Goal: Task Accomplishment & Management: Complete application form

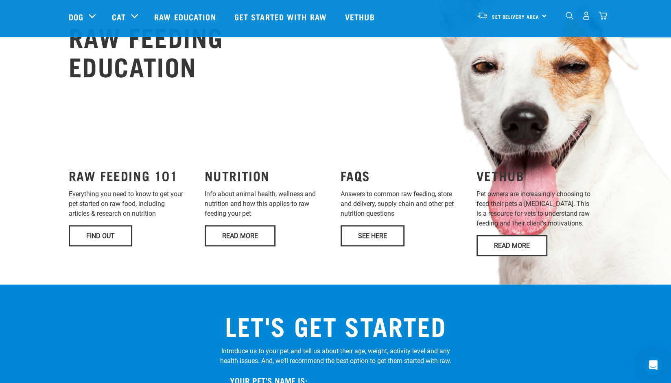
scroll to position [634, 0]
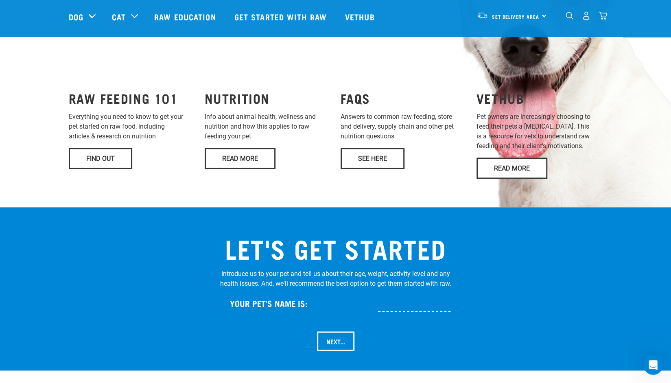
click at [384, 293] on input "text" at bounding box center [441, 302] width 126 height 18
type input "Hunter"
click at [333, 331] on input "Next..." at bounding box center [335, 341] width 37 height 20
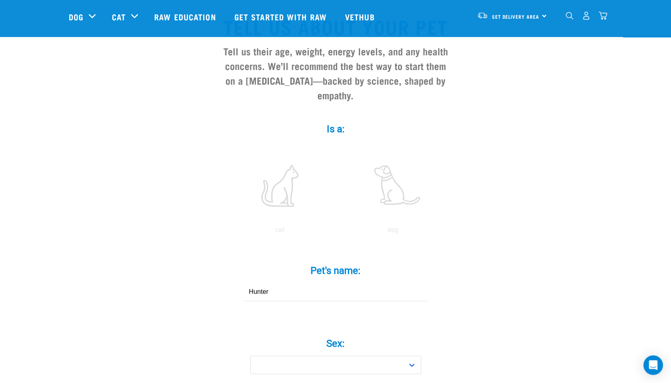
scroll to position [67, 0]
click at [396, 187] on label at bounding box center [393, 184] width 110 height 69
click at [336, 231] on input "radio" at bounding box center [336, 231] width 0 height 0
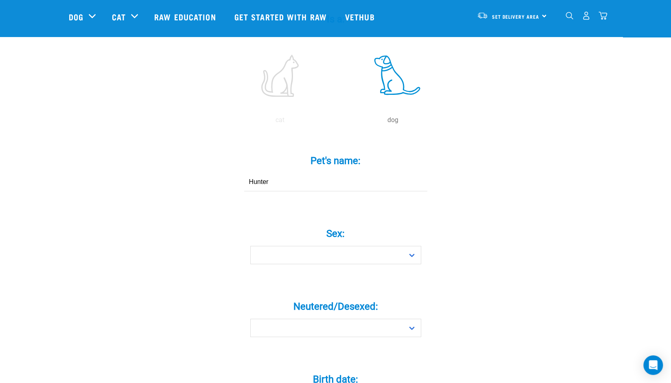
scroll to position [176, 0]
click at [376, 248] on select "Boy Girl" at bounding box center [335, 255] width 171 height 18
select select "boy"
click at [250, 246] on select "Boy Girl" at bounding box center [335, 255] width 171 height 18
click at [371, 318] on select "Yes No" at bounding box center [335, 327] width 171 height 18
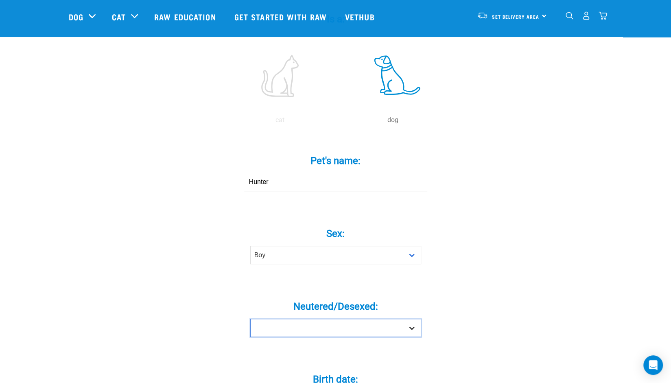
select select "yes"
click at [250, 318] on select "Yes No" at bounding box center [335, 327] width 171 height 18
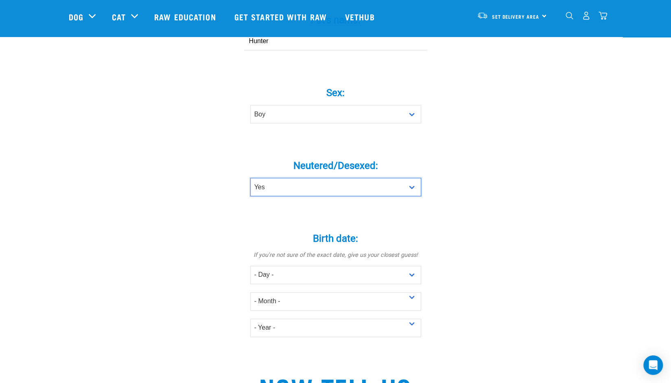
scroll to position [323, 0]
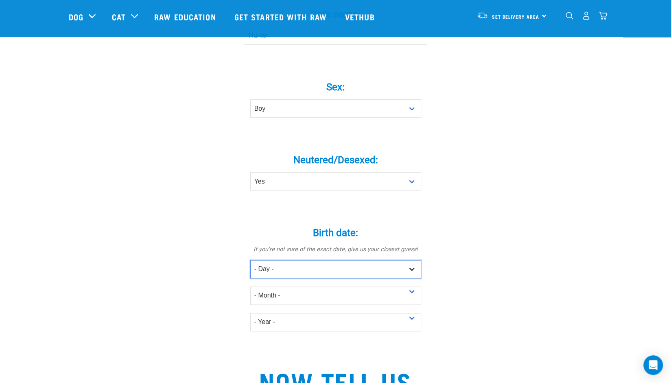
click at [367, 260] on select "- Day - 1 2 3 4 5 6 7 8 9 10 11 12 13 14 15 16 17 18 19 20 21 22 23 24 25 26 27" at bounding box center [335, 269] width 171 height 18
select select "31"
click at [250, 260] on select "- Day - 1 2 3 4 5 6 7 8 9 10 11 12 13 14 15 16 17 18 19 20 21 22 23 24 25 26 27" at bounding box center [335, 269] width 171 height 18
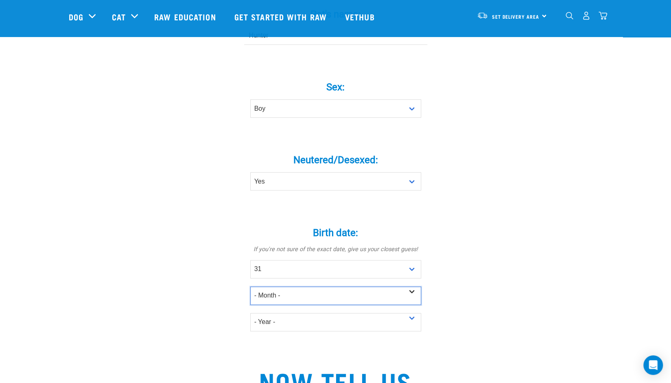
click at [354, 286] on select "- Month - January February March April May June July August September October N…" at bounding box center [335, 295] width 171 height 18
select select "December"
click at [250, 286] on select "- Month - January February March April May June July August September October N…" at bounding box center [335, 295] width 171 height 18
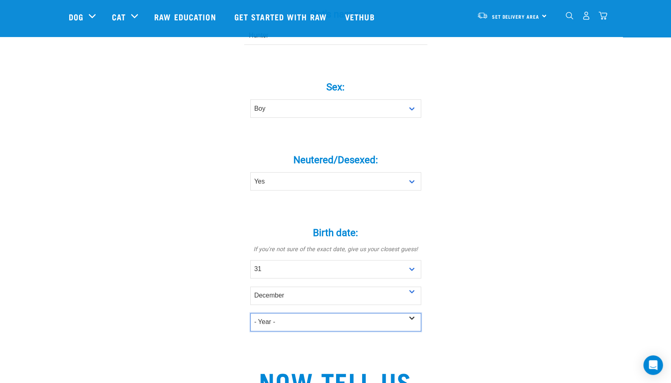
click at [330, 313] on select "- Year - 2025 2024 2023 2022 2021 2020 2019 2018 2017 2016 2015 2014 2013 2012" at bounding box center [335, 322] width 171 height 18
select select "2018"
click at [250, 313] on select "- Year - 2025 2024 2023 2022 2021 2020 2019 2018 2017 2016 2015 2014 2013 2012" at bounding box center [335, 322] width 171 height 18
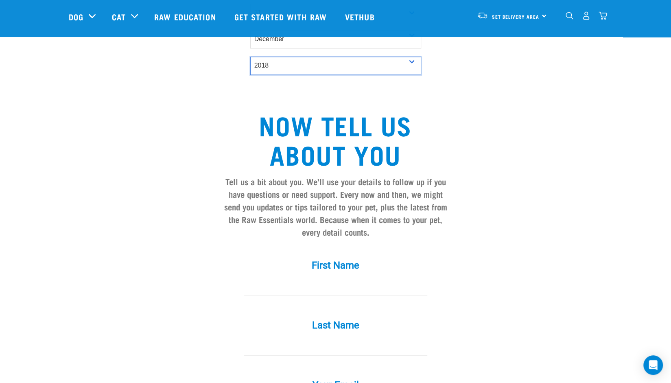
scroll to position [579, 0]
click at [308, 277] on input "First Name *" at bounding box center [335, 286] width 183 height 18
type input "Michelle"
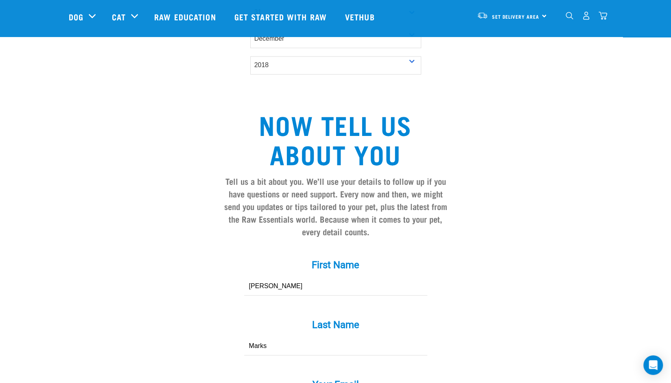
type input "Marks"
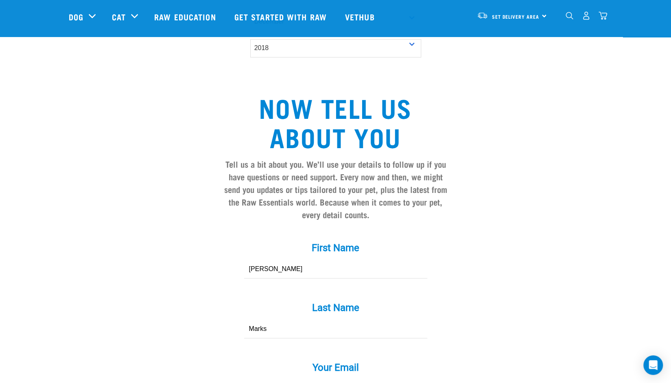
type input "michelle@theorangebone.com"
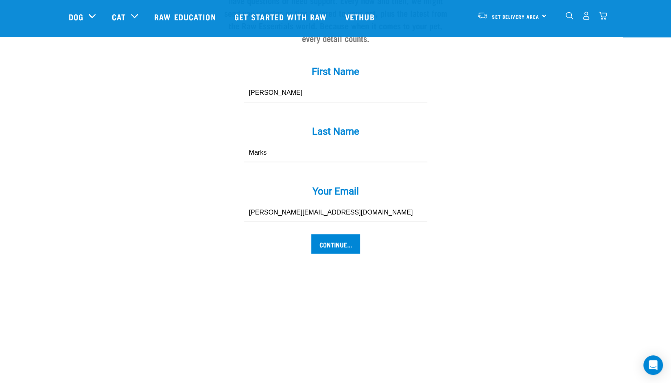
scroll to position [773, 0]
click at [345, 233] on input "Continue..." at bounding box center [335, 243] width 49 height 20
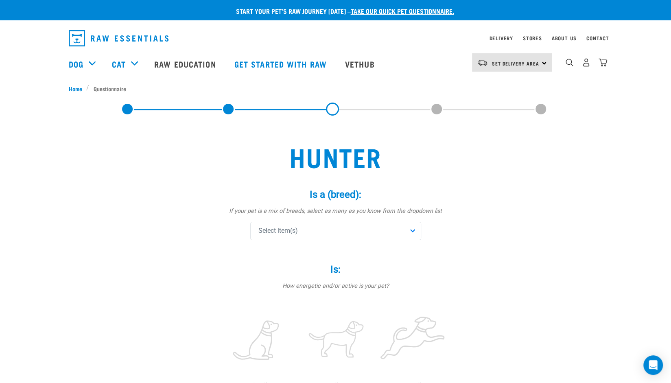
click at [290, 233] on span "Select item(s)" at bounding box center [277, 231] width 39 height 10
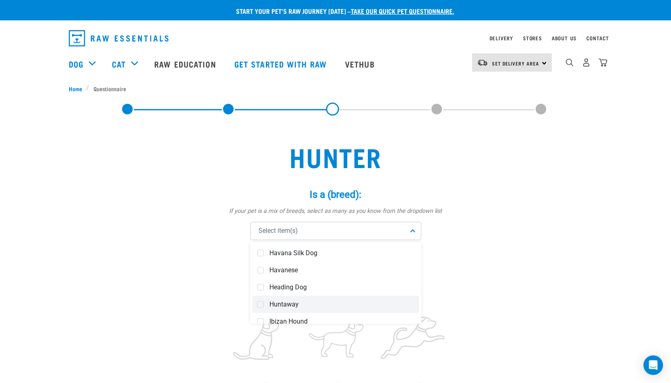
click at [292, 307] on span "Huntaway" at bounding box center [341, 304] width 145 height 8
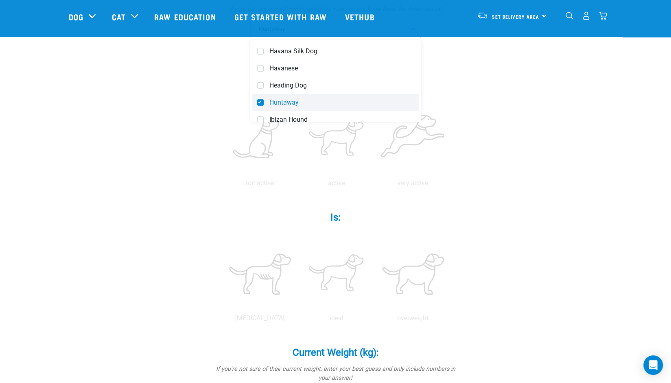
scroll to position [145, 0]
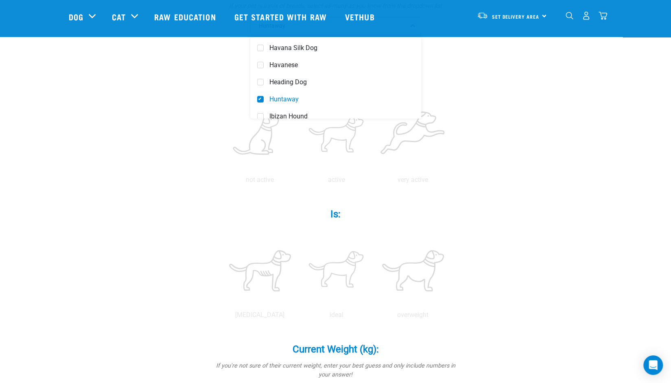
click at [508, 220] on div "Hunter Is a (breed): * If your pet is a mix of breeds, select as many as you kn…" at bounding box center [336, 295] width 534 height 751
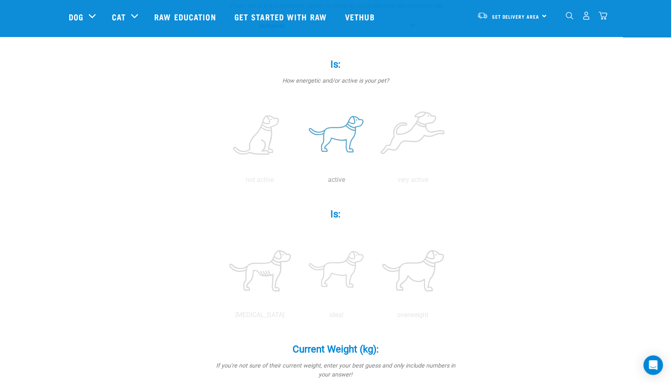
click at [338, 149] on label at bounding box center [336, 135] width 73 height 69
click at [298, 182] on input "radio" at bounding box center [298, 182] width 0 height 0
click at [342, 257] on label at bounding box center [336, 270] width 73 height 69
click at [298, 317] on input "radio" at bounding box center [298, 317] width 0 height 0
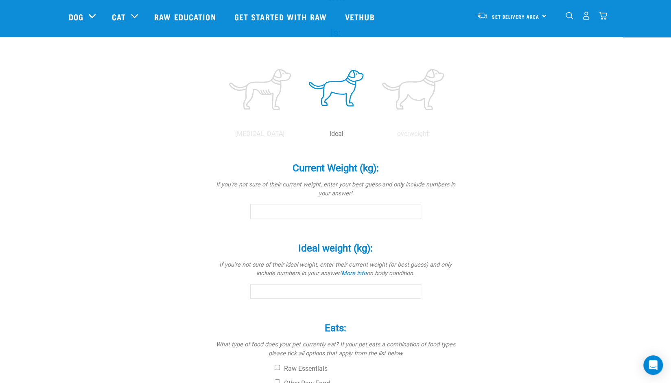
scroll to position [333, 0]
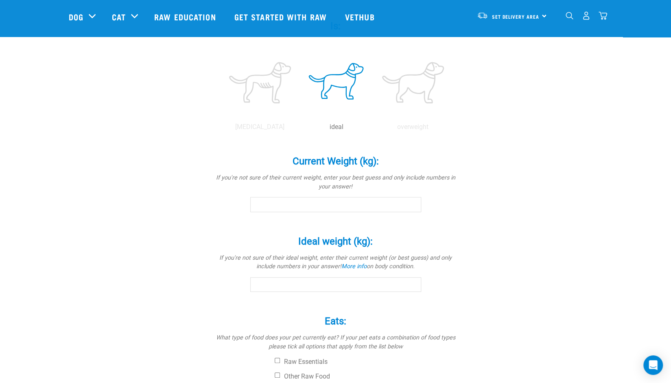
click at [264, 206] on input "Current Weight (kg): *" at bounding box center [335, 204] width 171 height 15
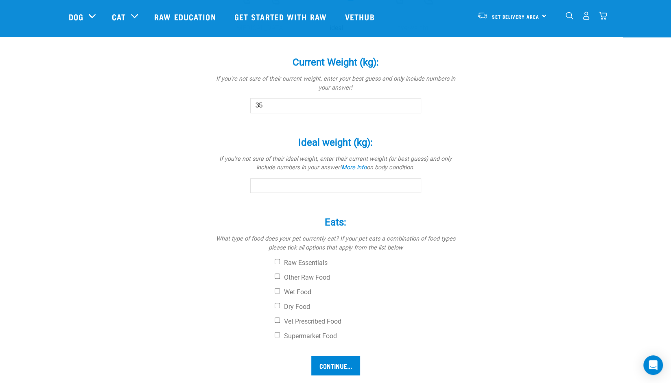
scroll to position [436, 0]
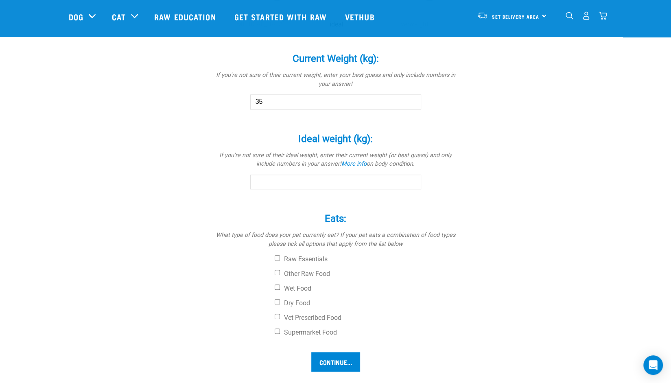
type input "35"
click at [279, 183] on input "Ideal weight (kg): *" at bounding box center [335, 181] width 171 height 15
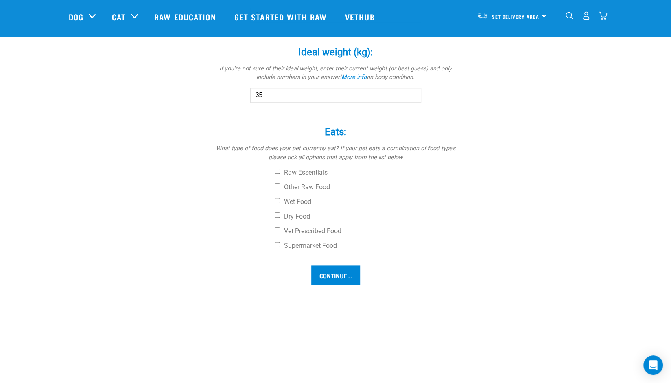
scroll to position [523, 0]
type input "35"
click at [276, 200] on input "Wet Food" at bounding box center [276, 199] width 5 height 5
checkbox input "true"
click at [277, 214] on input "Dry Food" at bounding box center [276, 214] width 5 height 5
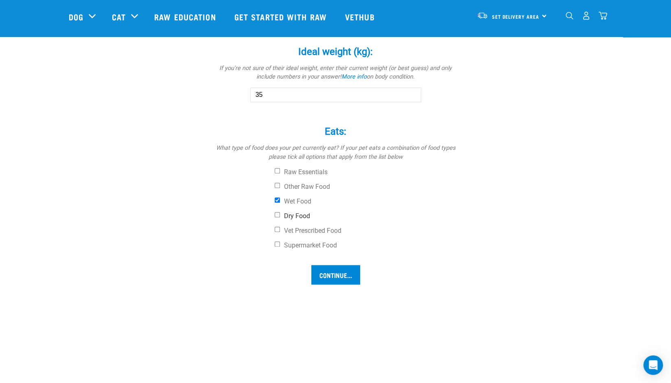
checkbox input "true"
click at [277, 244] on input "Supermarket Food" at bounding box center [276, 243] width 5 height 5
checkbox input "true"
click at [329, 279] on input "Continue..." at bounding box center [335, 275] width 49 height 20
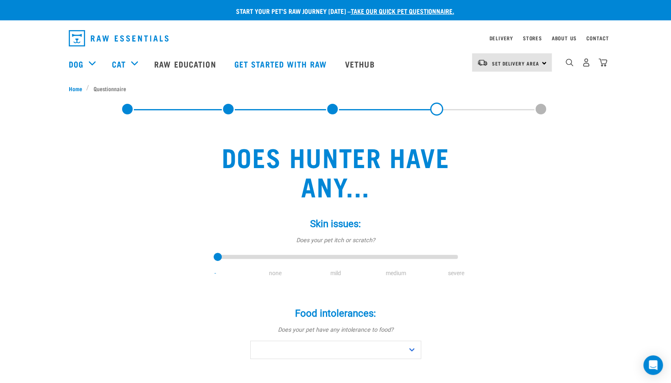
click at [338, 274] on li "mild" at bounding box center [335, 273] width 60 height 9
drag, startPoint x: 218, startPoint y: 254, endPoint x: 330, endPoint y: 253, distance: 112.2
type input "2"
click at [330, 253] on input "range" at bounding box center [335, 256] width 244 height 11
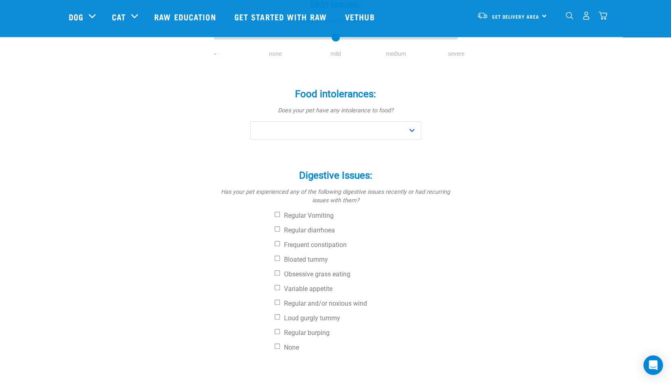
scroll to position [160, 0]
click at [390, 132] on select "No Yes" at bounding box center [335, 130] width 171 height 18
select select "no"
click at [250, 121] on select "No Yes" at bounding box center [335, 130] width 171 height 18
click at [275, 300] on input "Regular and/or noxious wind" at bounding box center [276, 301] width 5 height 5
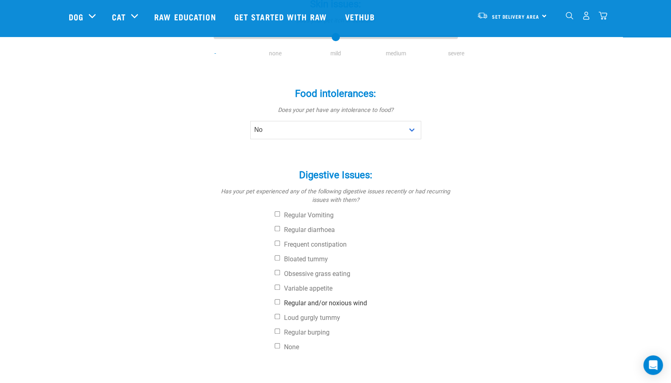
checkbox input "true"
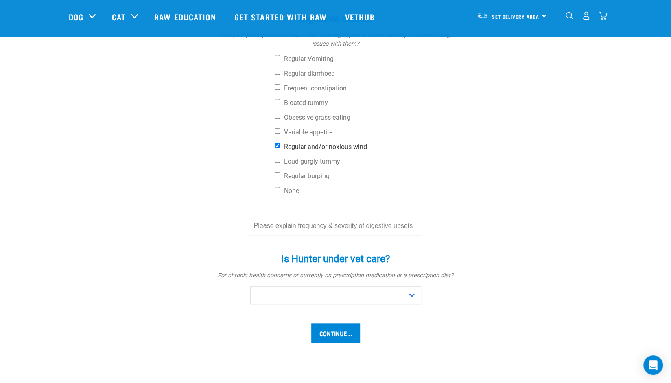
scroll to position [317, 0]
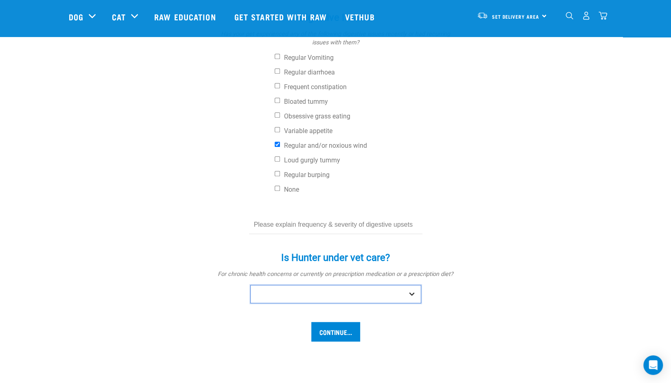
click at [297, 296] on select "No Yes" at bounding box center [335, 294] width 171 height 18
select select "no"
click at [250, 285] on select "No Yes" at bounding box center [335, 294] width 171 height 18
click at [335, 332] on input "Continue..." at bounding box center [335, 332] width 49 height 20
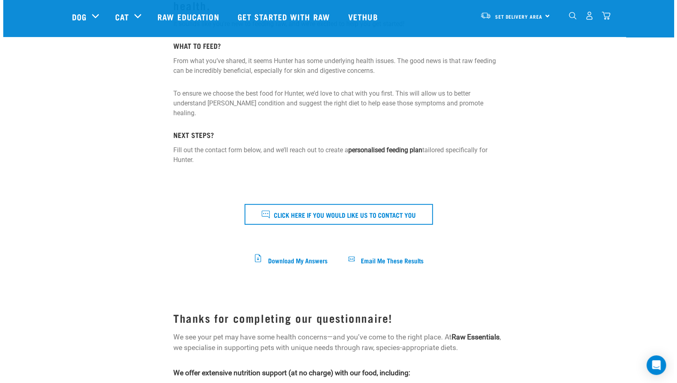
scroll to position [163, 0]
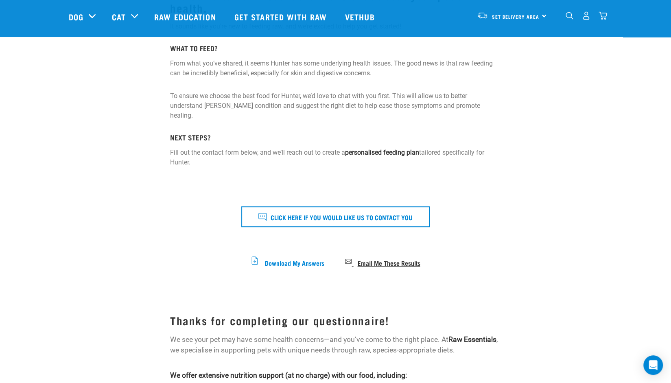
click at [382, 260] on span "Email Me These Results" at bounding box center [388, 262] width 63 height 4
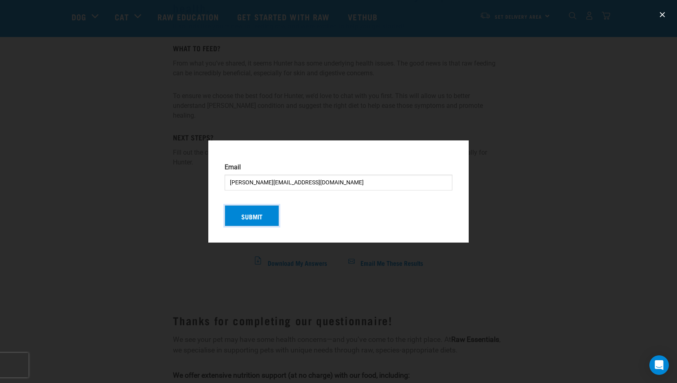
click at [268, 217] on button "Submit" at bounding box center [251, 215] width 54 height 21
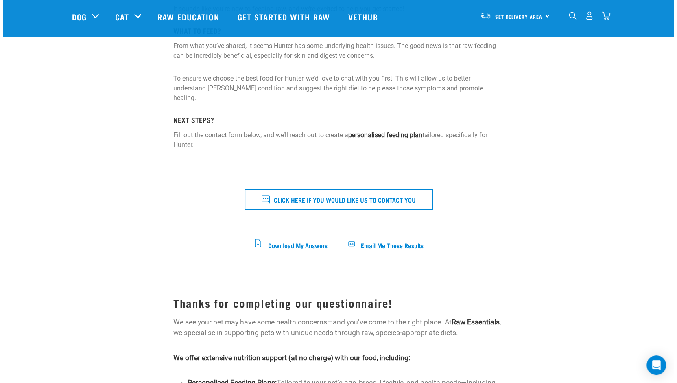
scroll to position [146, 0]
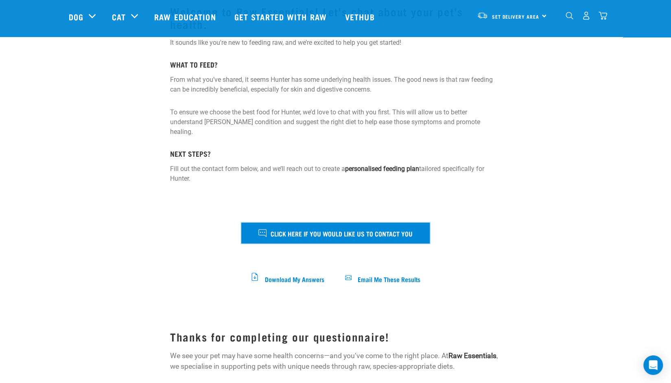
click at [344, 228] on span "Click here if you would like us to contact you" at bounding box center [341, 233] width 142 height 11
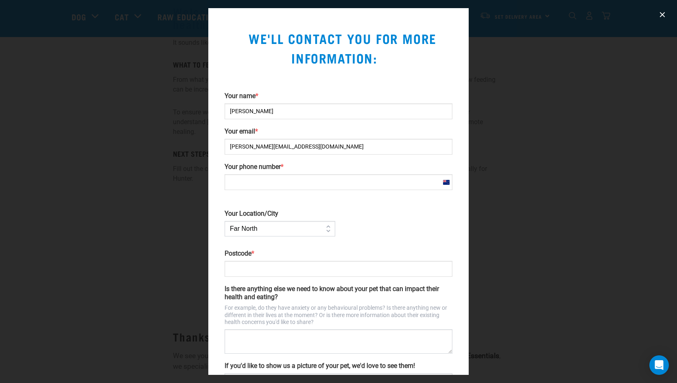
click at [304, 180] on input "Your phone number *" at bounding box center [338, 182] width 228 height 16
type input "[PHONE_NUMBER]"
type input "0602"
click at [325, 227] on select "Far [GEOGRAPHIC_DATA] [GEOGRAPHIC_DATA] [GEOGRAPHIC_DATA] [GEOGRAPHIC_DATA] [GE…" at bounding box center [279, 228] width 111 height 15
select select "Auckland"
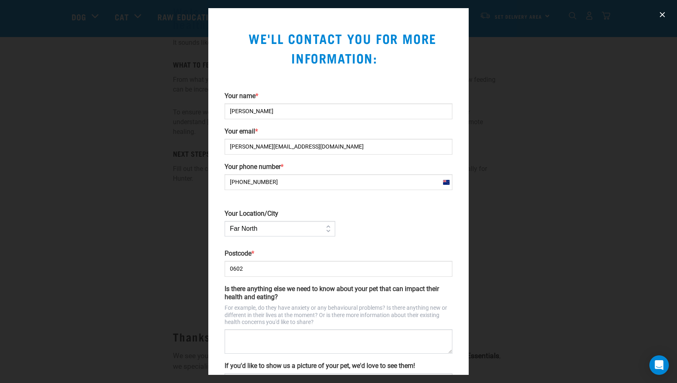
click at [224, 221] on select "Far North Auckland Waikato Bay of Plenty Coromandel Taranaki Hawkes Bay/Gisborn…" at bounding box center [279, 228] width 111 height 15
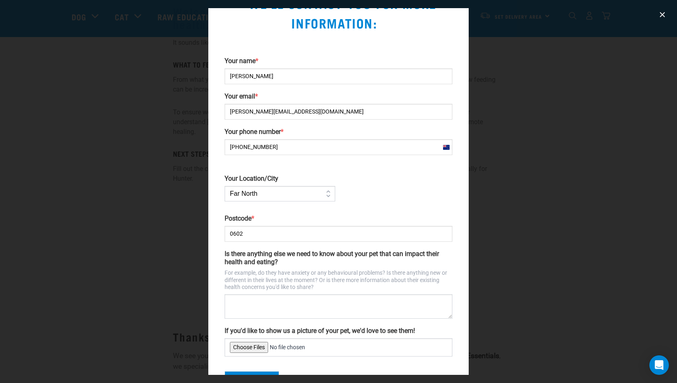
scroll to position [38, 0]
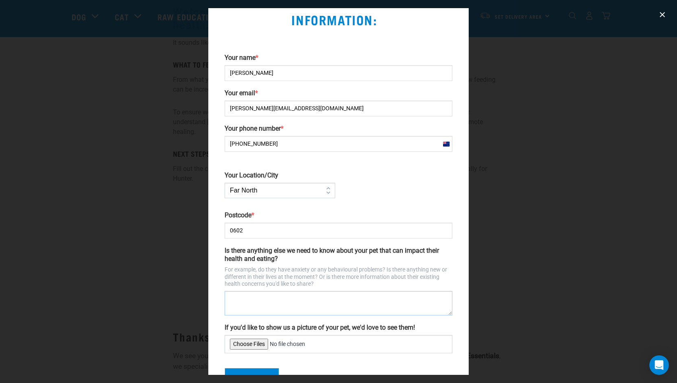
click at [259, 302] on textarea "Is there anything else we need to know about your pet that can impact their hea…" at bounding box center [338, 303] width 228 height 24
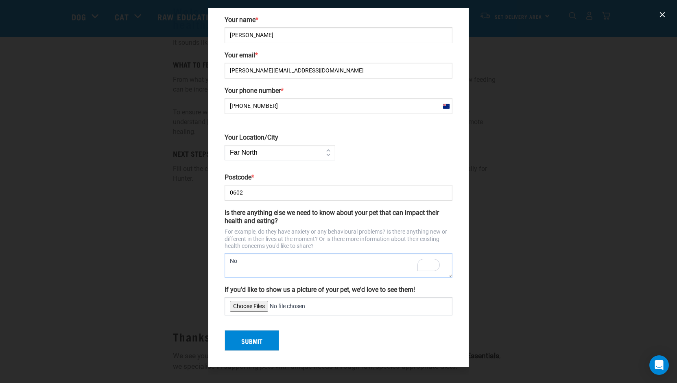
scroll to position [74, 0]
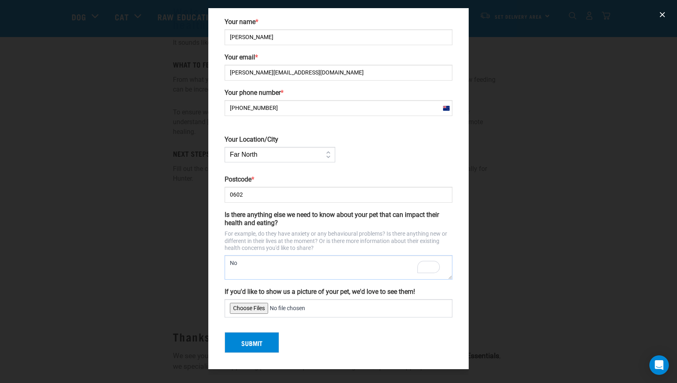
type textarea "No"
click at [253, 345] on button "Submit" at bounding box center [251, 342] width 54 height 21
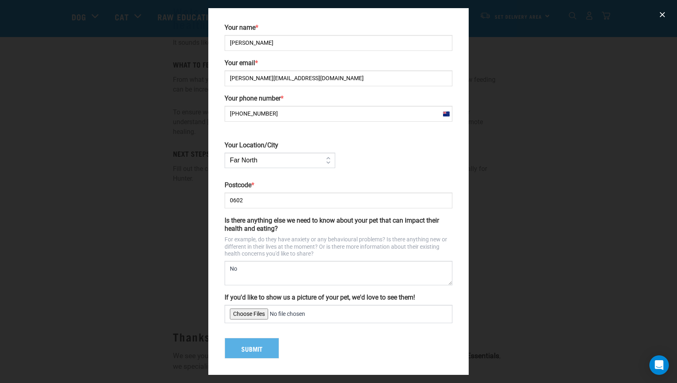
scroll to position [66, 0]
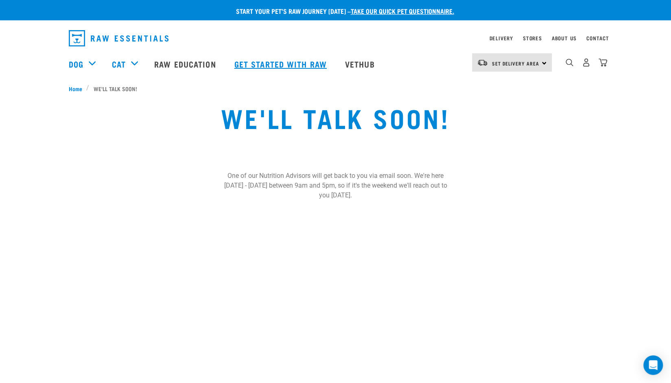
click at [280, 65] on link "Get started with Raw" at bounding box center [281, 64] width 111 height 33
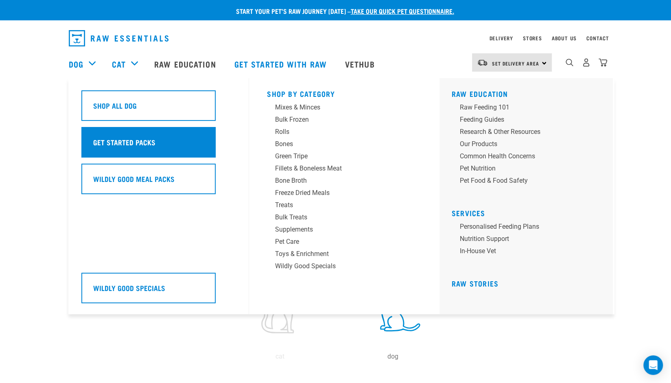
click at [108, 139] on h5 "Get Started Packs" at bounding box center [124, 142] width 62 height 11
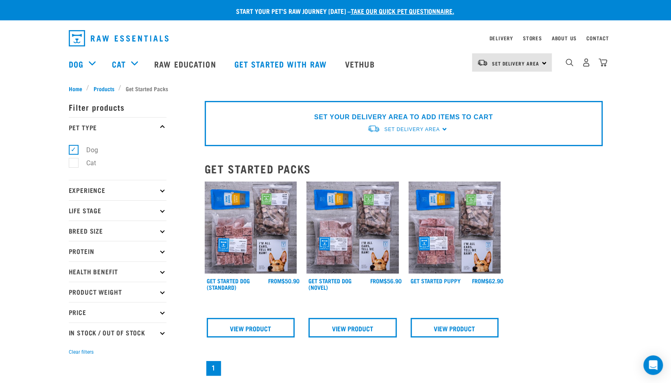
click at [127, 192] on p "Experience" at bounding box center [118, 190] width 98 height 20
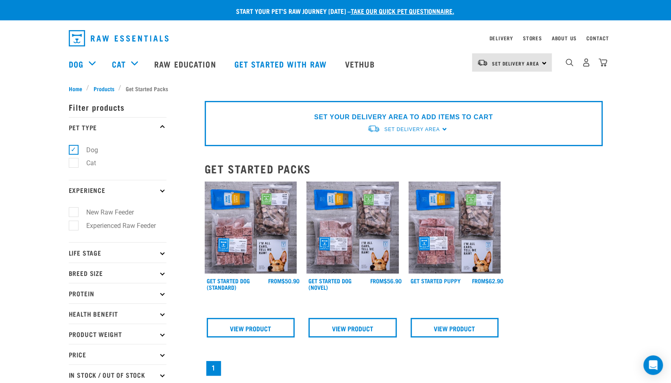
click at [74, 211] on label "New Raw Feeder" at bounding box center [105, 212] width 64 height 10
click at [74, 211] on input "New Raw Feeder" at bounding box center [71, 210] width 5 height 5
checkbox input "true"
click at [86, 248] on p "Life Stage" at bounding box center [118, 252] width 98 height 20
click at [82, 247] on p "Life Stage" at bounding box center [118, 252] width 98 height 20
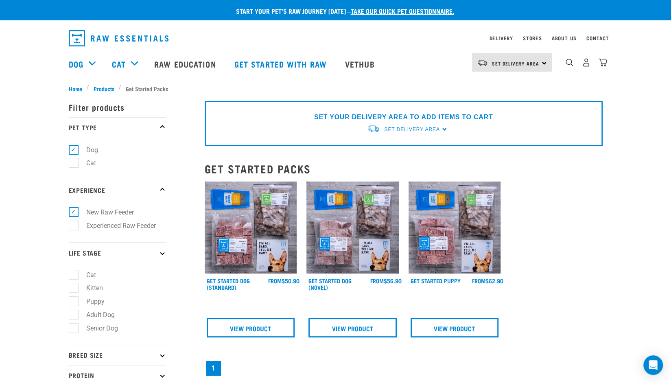
click at [76, 314] on label "Adult Dog" at bounding box center [95, 314] width 45 height 10
click at [74, 314] on input "Adult Dog" at bounding box center [71, 312] width 5 height 5
checkbox input "true"
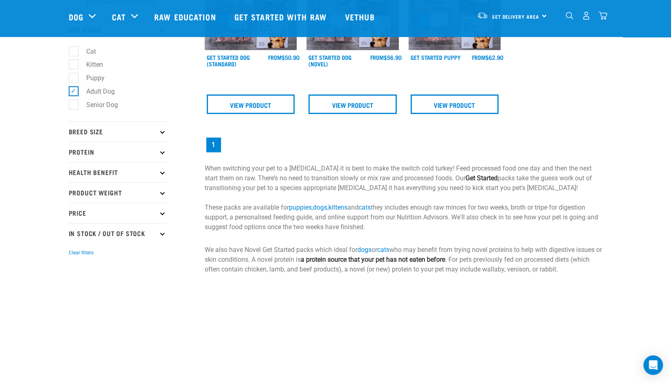
scroll to position [164, 0]
click at [163, 132] on icon at bounding box center [162, 131] width 4 height 4
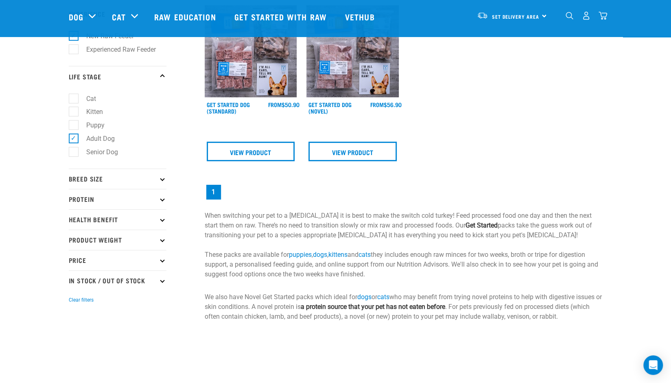
scroll to position [118, 0]
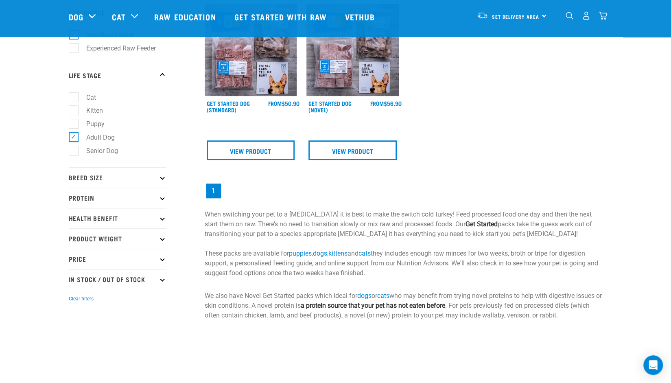
click at [162, 178] on icon at bounding box center [162, 177] width 4 height 4
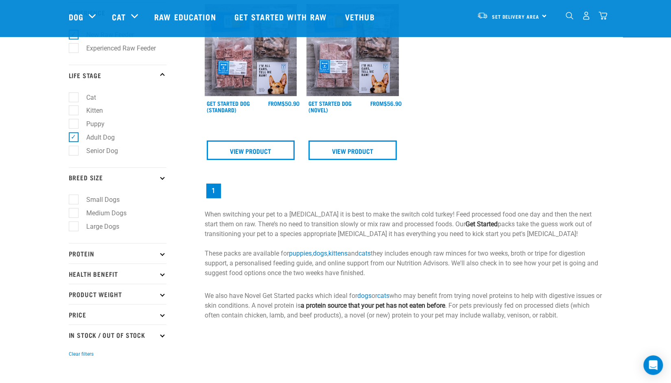
click at [75, 231] on label "Large Dogs" at bounding box center [97, 226] width 49 height 10
click at [74, 227] on input "Large Dogs" at bounding box center [71, 224] width 5 height 5
checkbox input "true"
click at [162, 254] on icon at bounding box center [162, 253] width 4 height 4
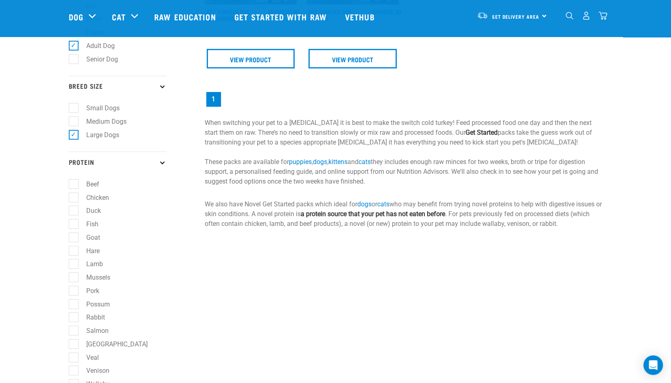
scroll to position [218, 0]
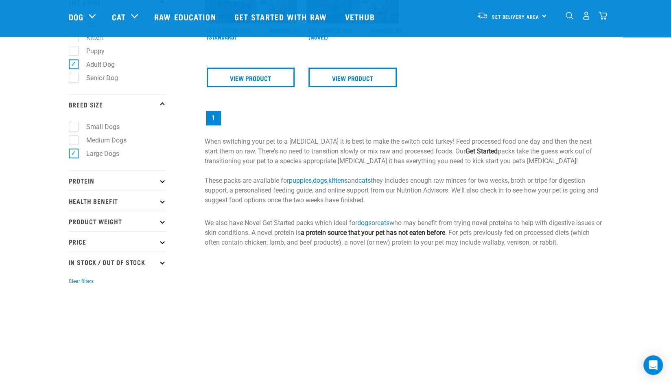
scroll to position [191, 0]
click at [163, 179] on icon at bounding box center [162, 180] width 4 height 4
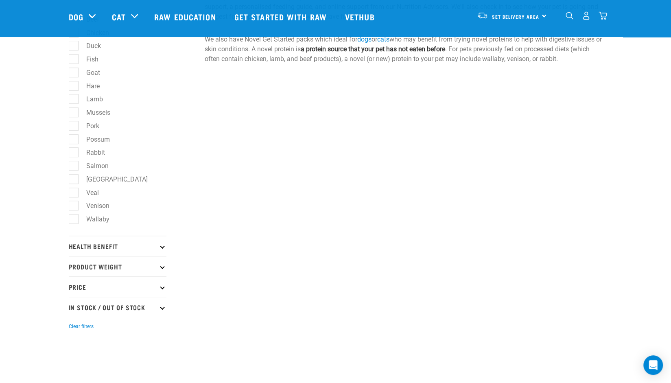
scroll to position [375, 0]
click at [162, 288] on icon at bounding box center [162, 285] width 4 height 4
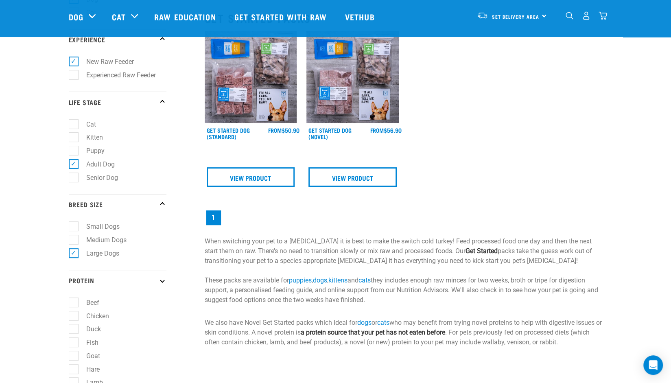
scroll to position [0, 0]
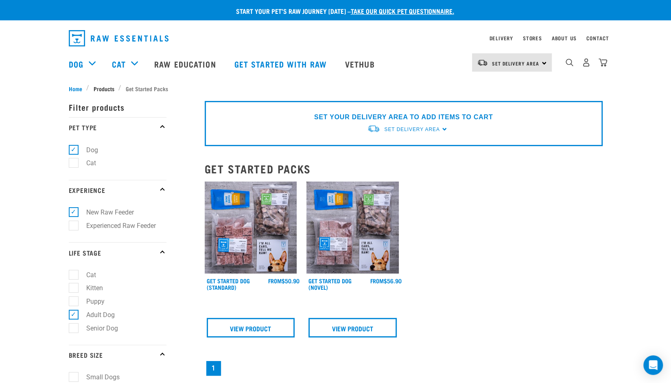
click at [98, 86] on span "Products" at bounding box center [104, 88] width 21 height 9
